Goal: Task Accomplishment & Management: Use online tool/utility

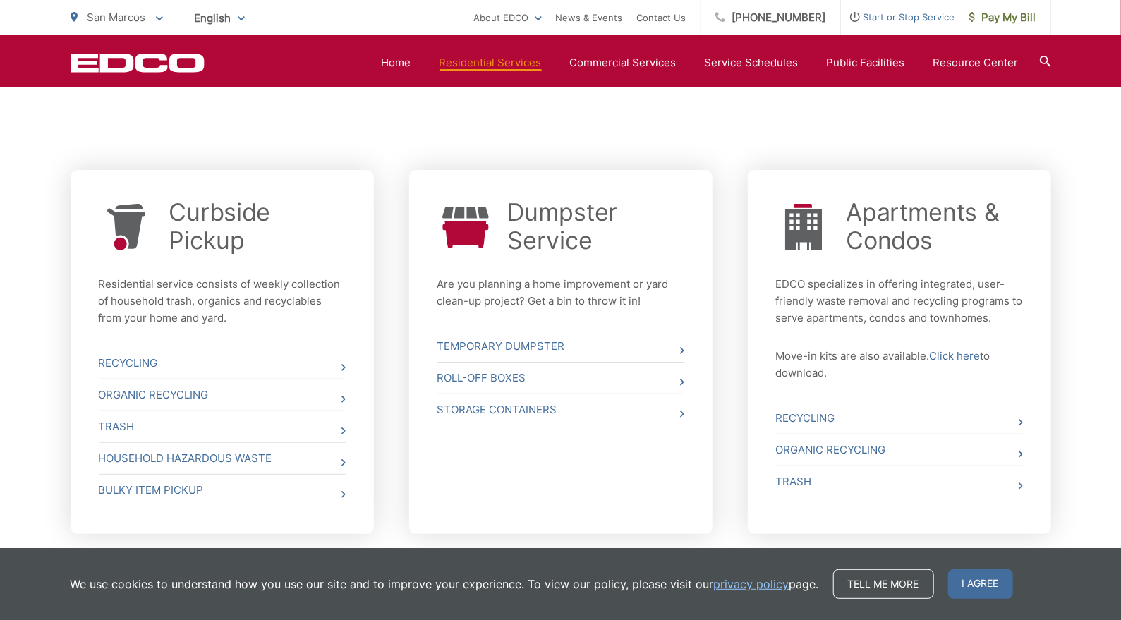
scroll to position [501, 0]
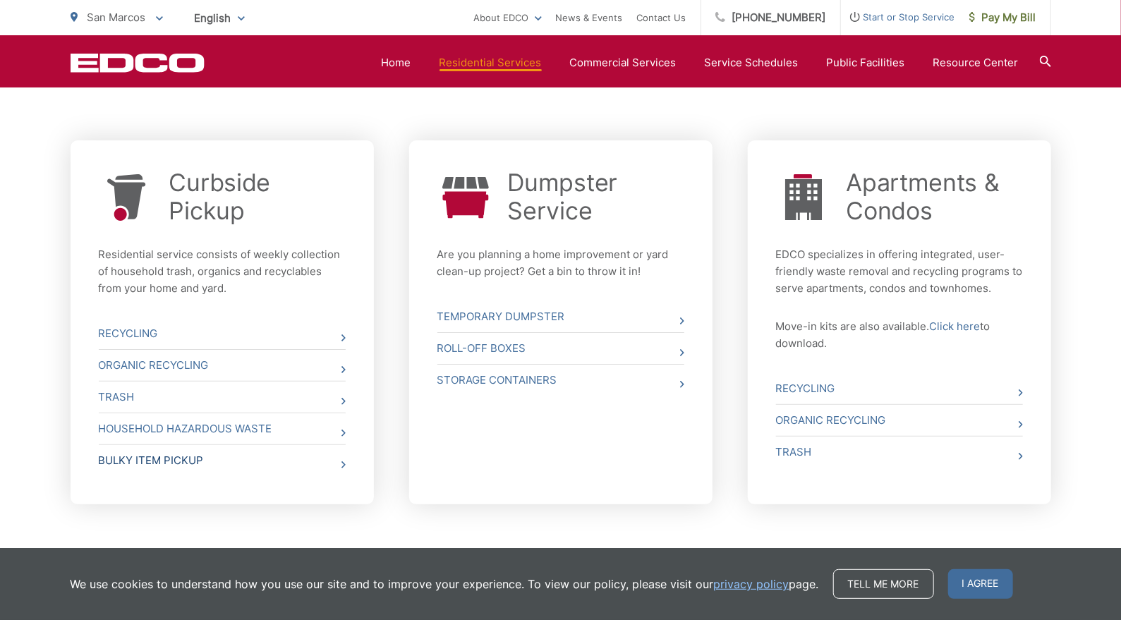
click at [197, 458] on link "Bulky Item Pickup" at bounding box center [222, 460] width 247 height 31
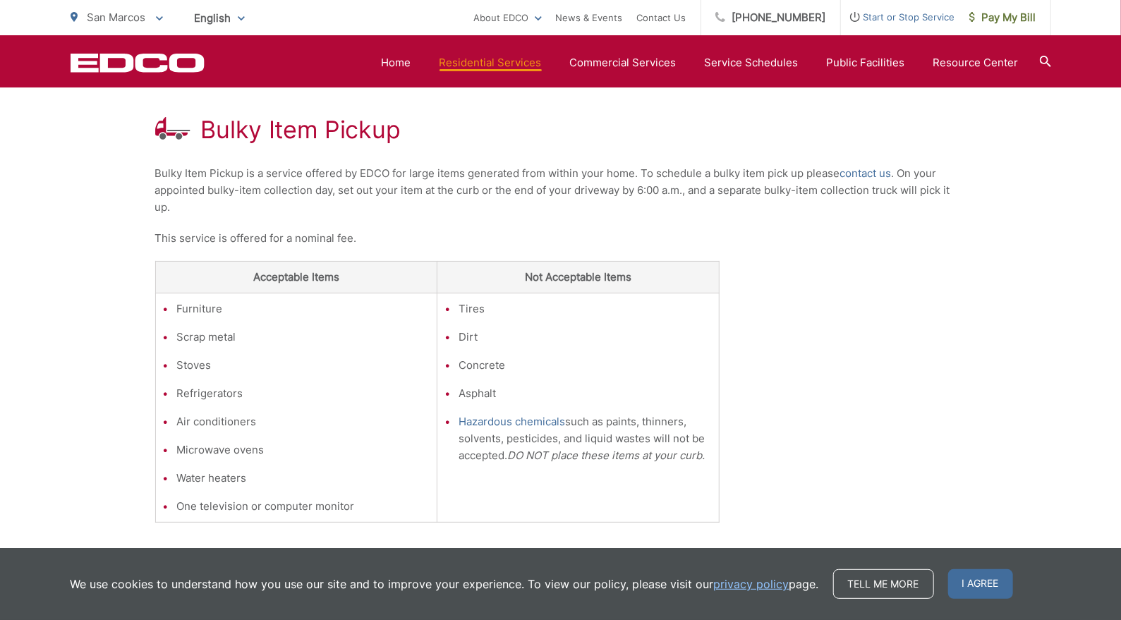
scroll to position [470, 0]
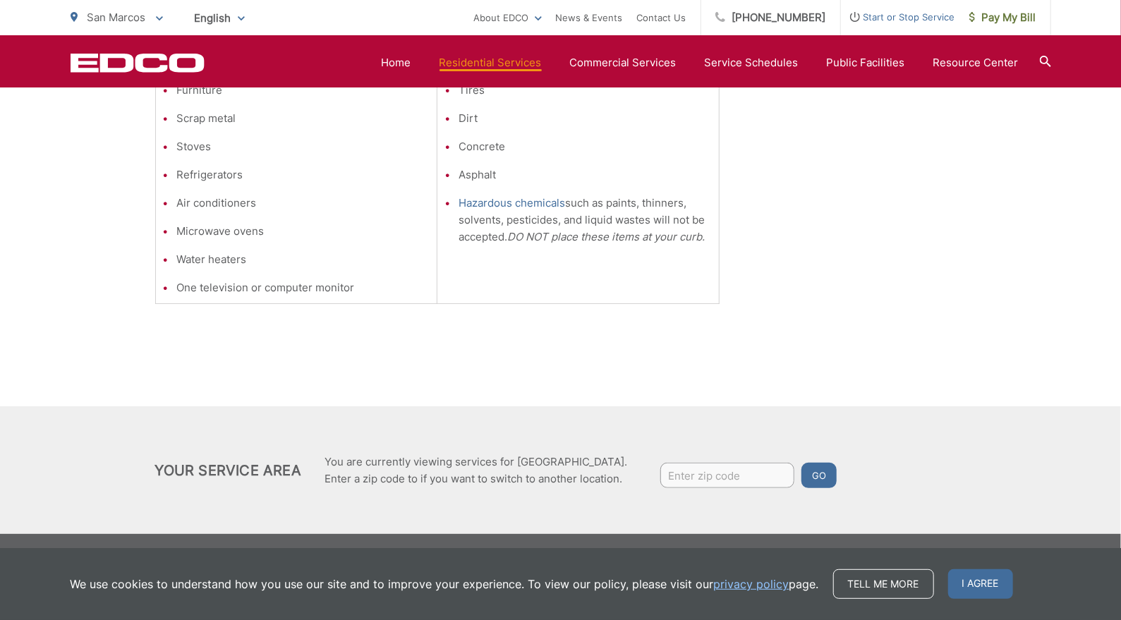
click at [159, 64] on icon "EDCO Logo" at bounding box center [138, 63] width 134 height 20
